Goal: Use online tool/utility: Use online tool/utility

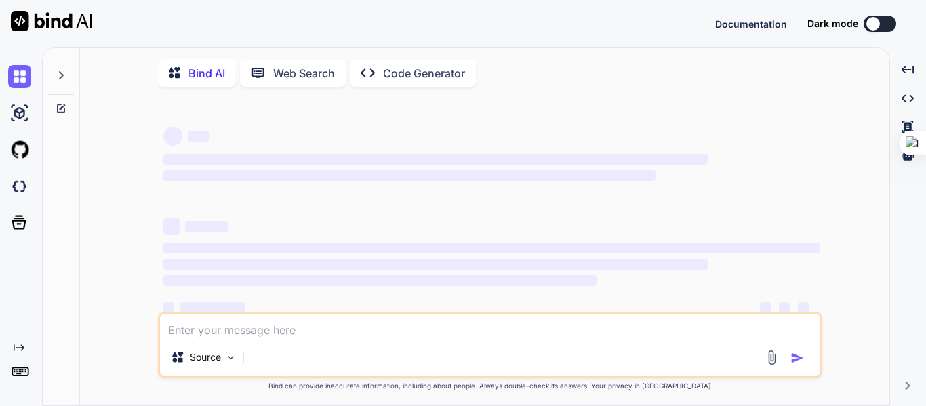
click at [314, 71] on p "Web Search" at bounding box center [304, 73] width 62 height 16
type textarea "x"
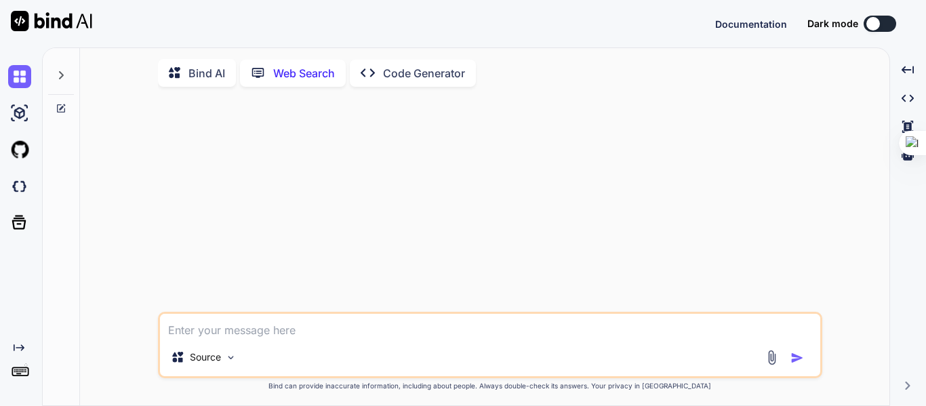
scroll to position [5, 0]
click at [426, 69] on p "Code Generator" at bounding box center [424, 71] width 82 height 16
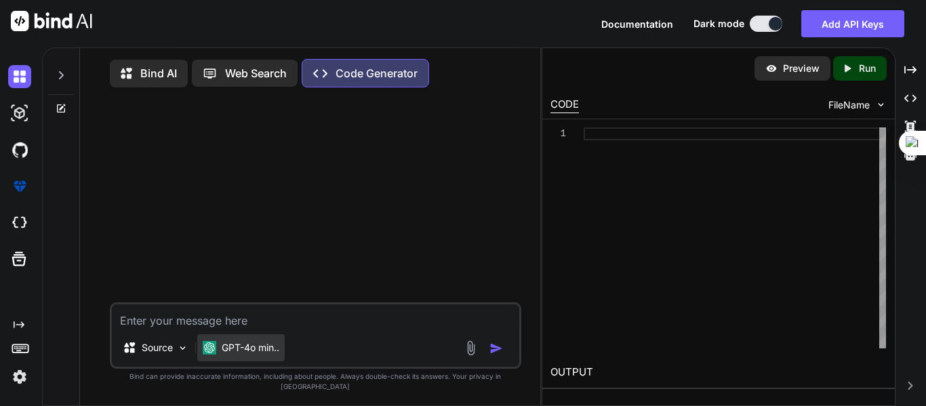
click at [260, 355] on p "GPT-4o min.." at bounding box center [251, 348] width 58 height 14
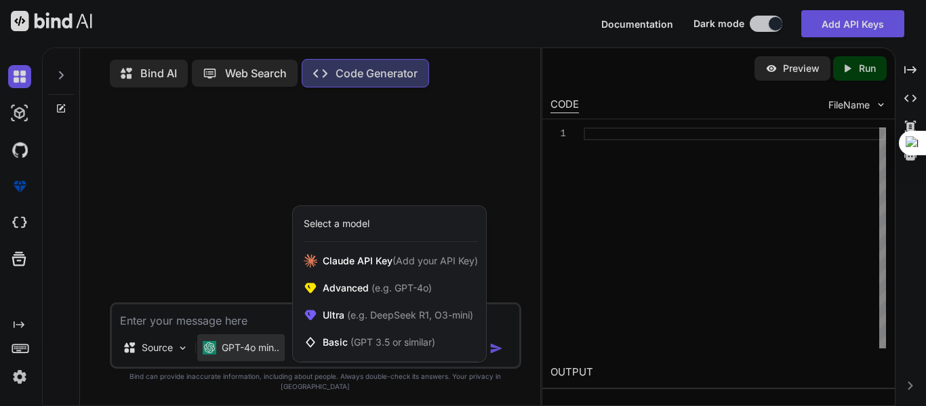
click at [351, 167] on div at bounding box center [463, 203] width 926 height 406
